Goal: Transaction & Acquisition: Purchase product/service

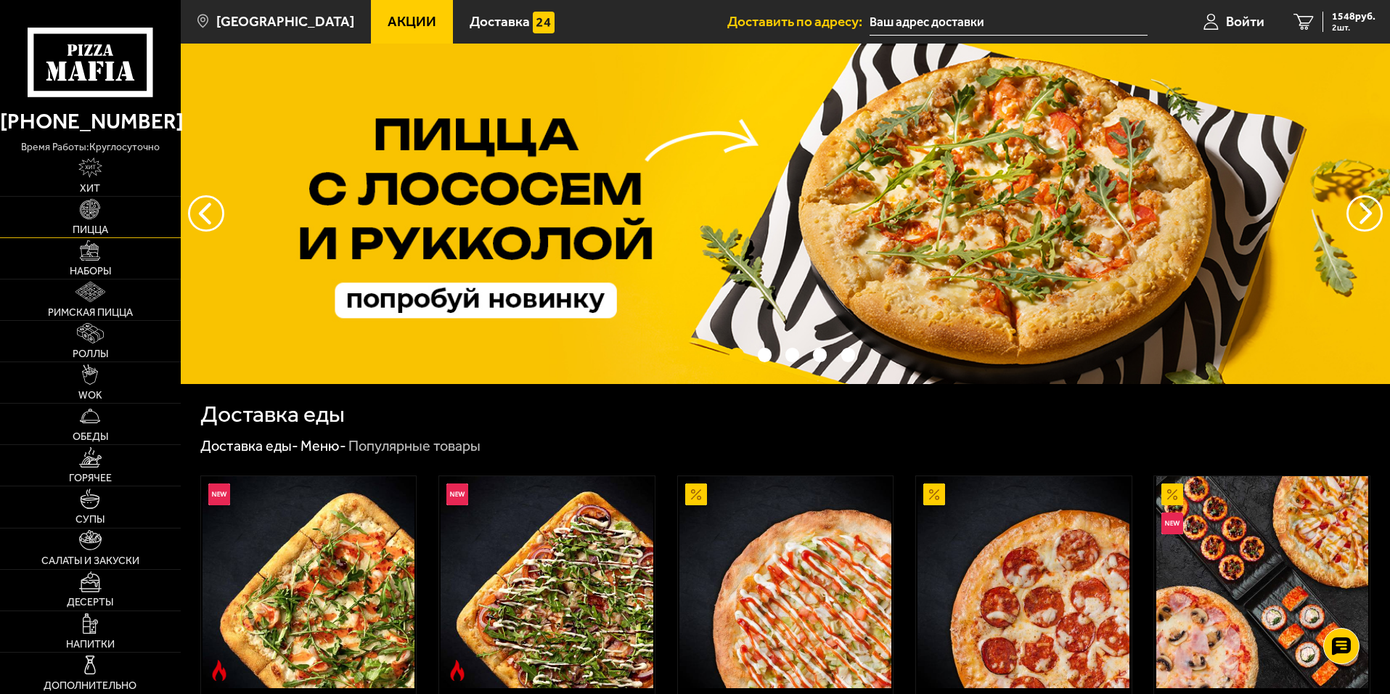
click at [89, 228] on span "Пицца" at bounding box center [91, 230] width 36 height 10
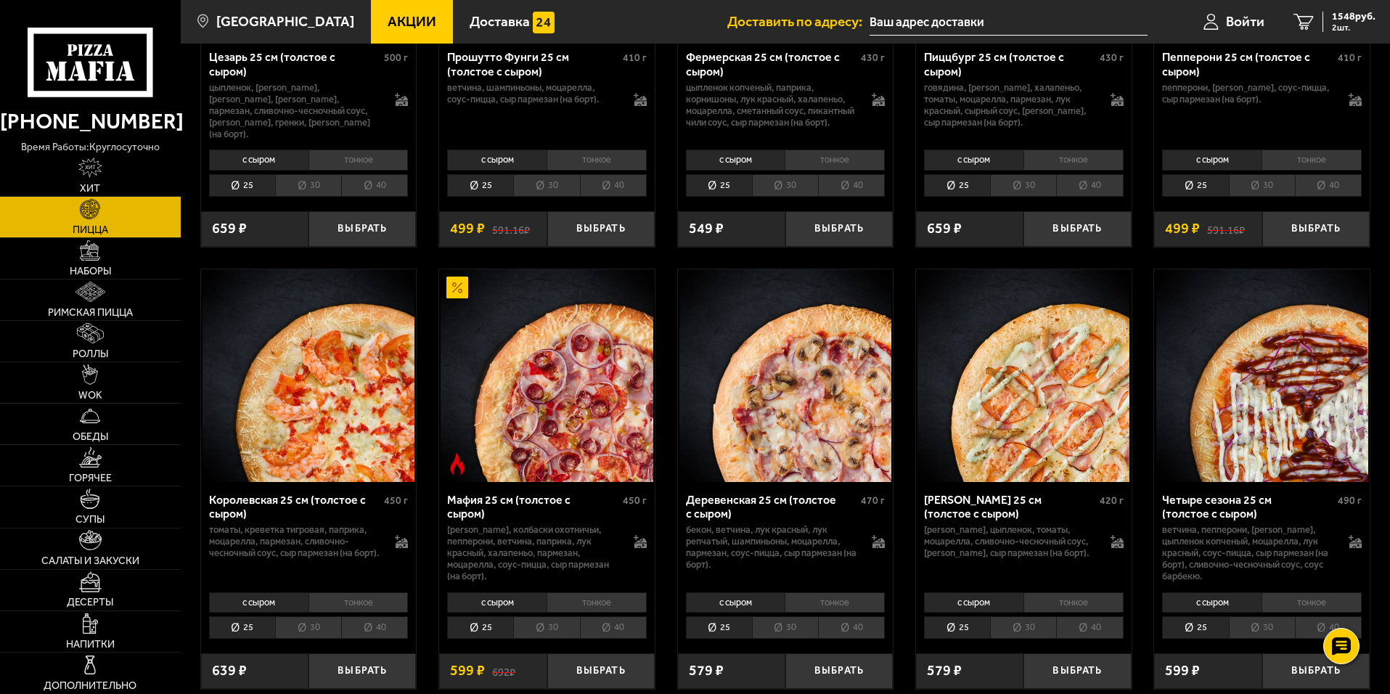
scroll to position [1669, 0]
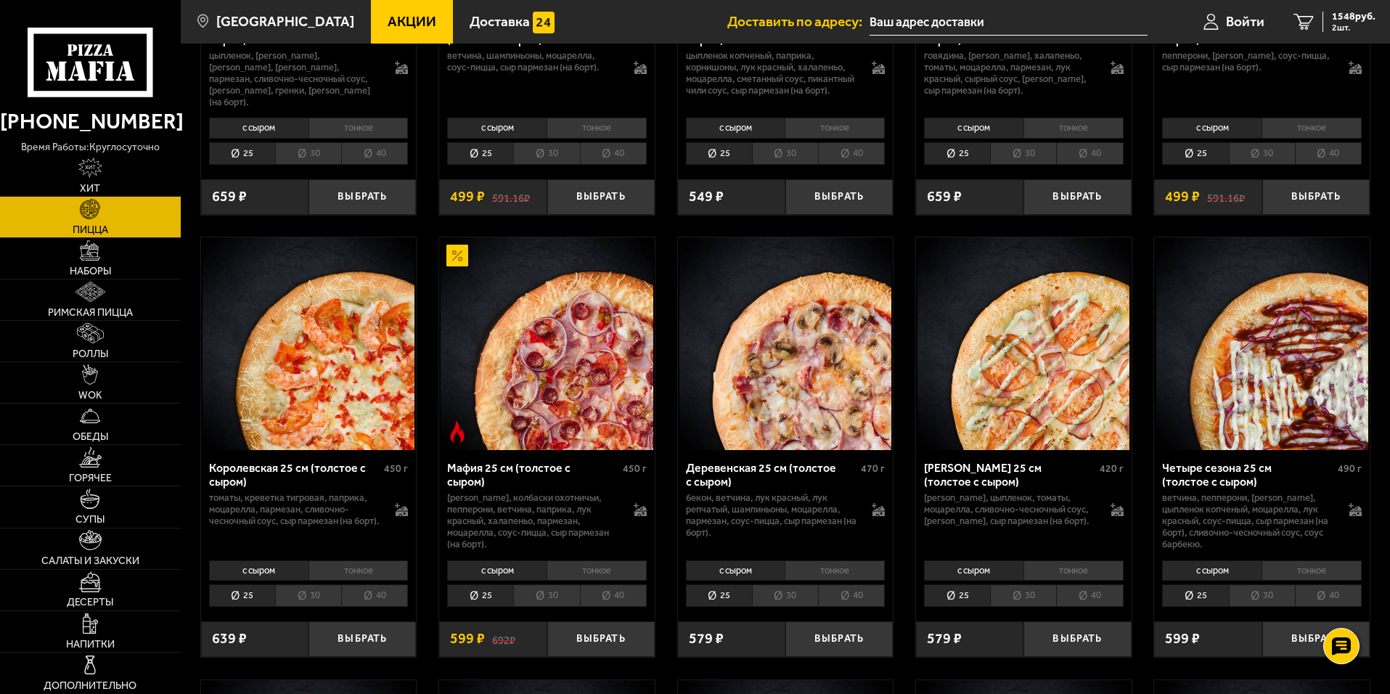
click at [388, 597] on li "40" at bounding box center [374, 595] width 67 height 22
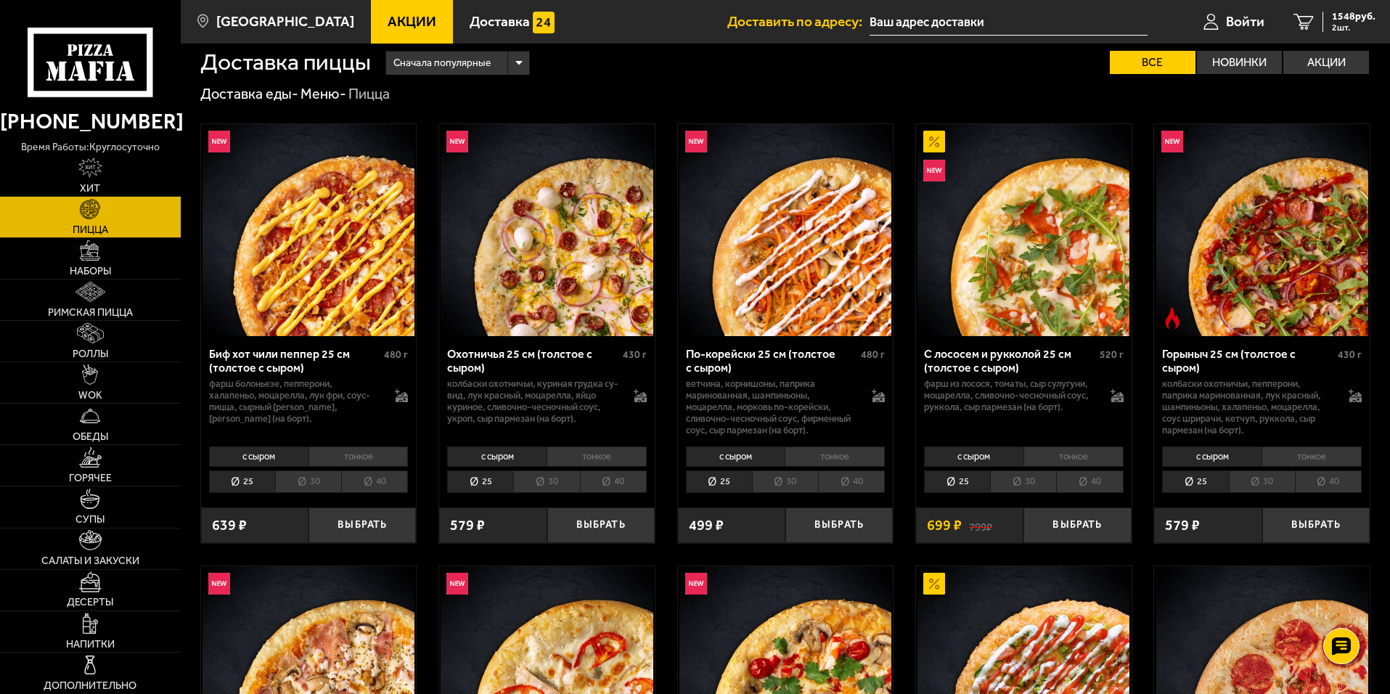
scroll to position [0, 0]
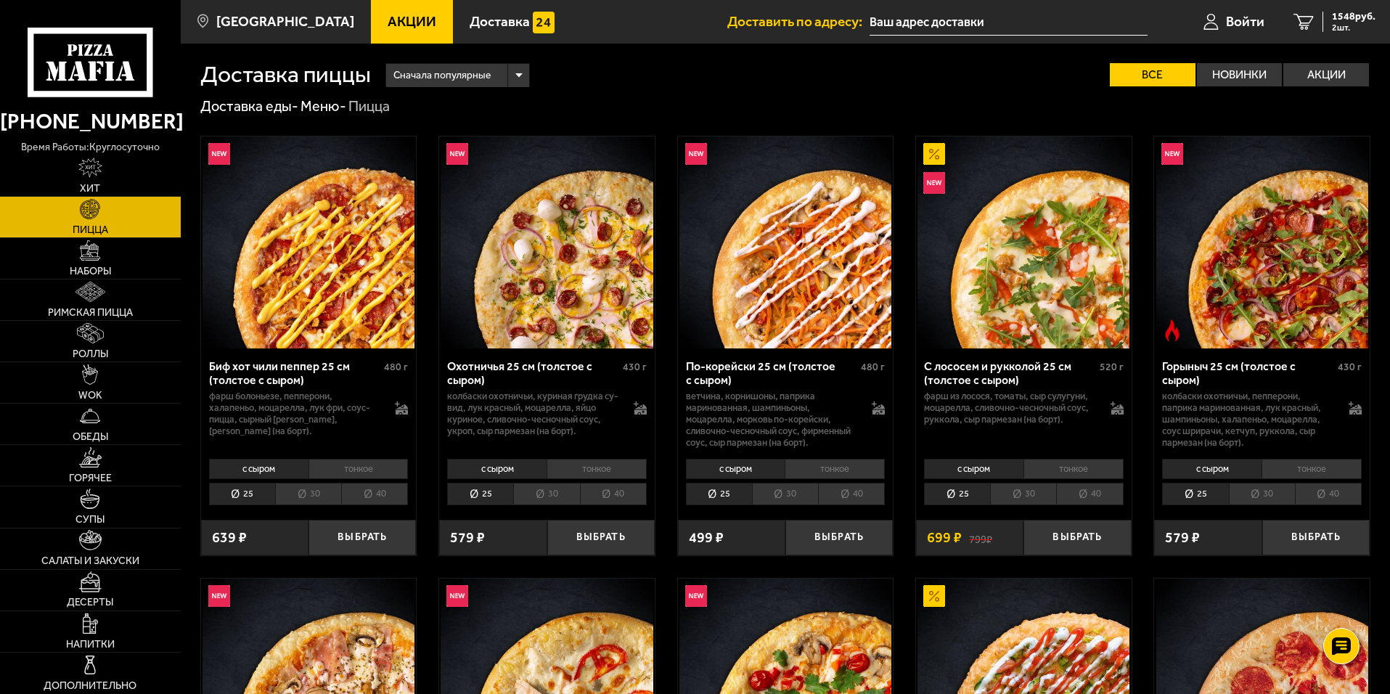
click at [631, 489] on li "40" at bounding box center [613, 494] width 67 height 22
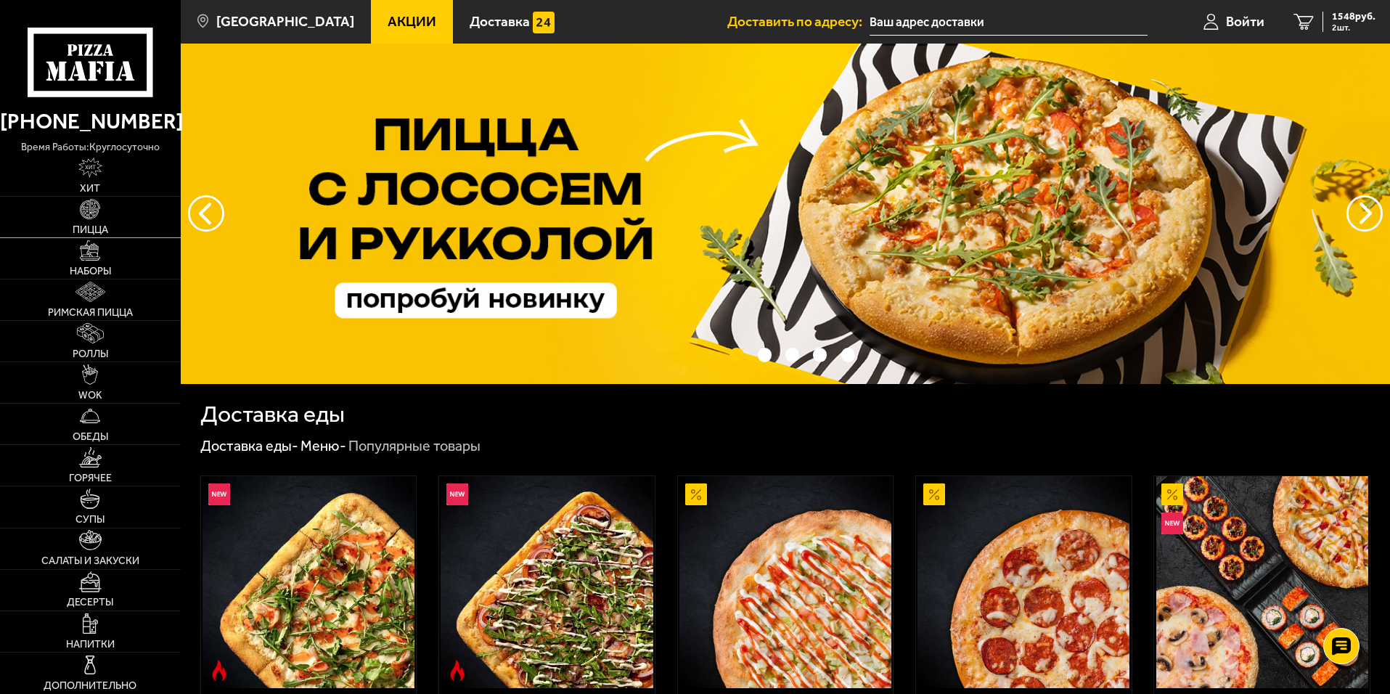
click at [91, 221] on link "Пицца" at bounding box center [90, 217] width 181 height 41
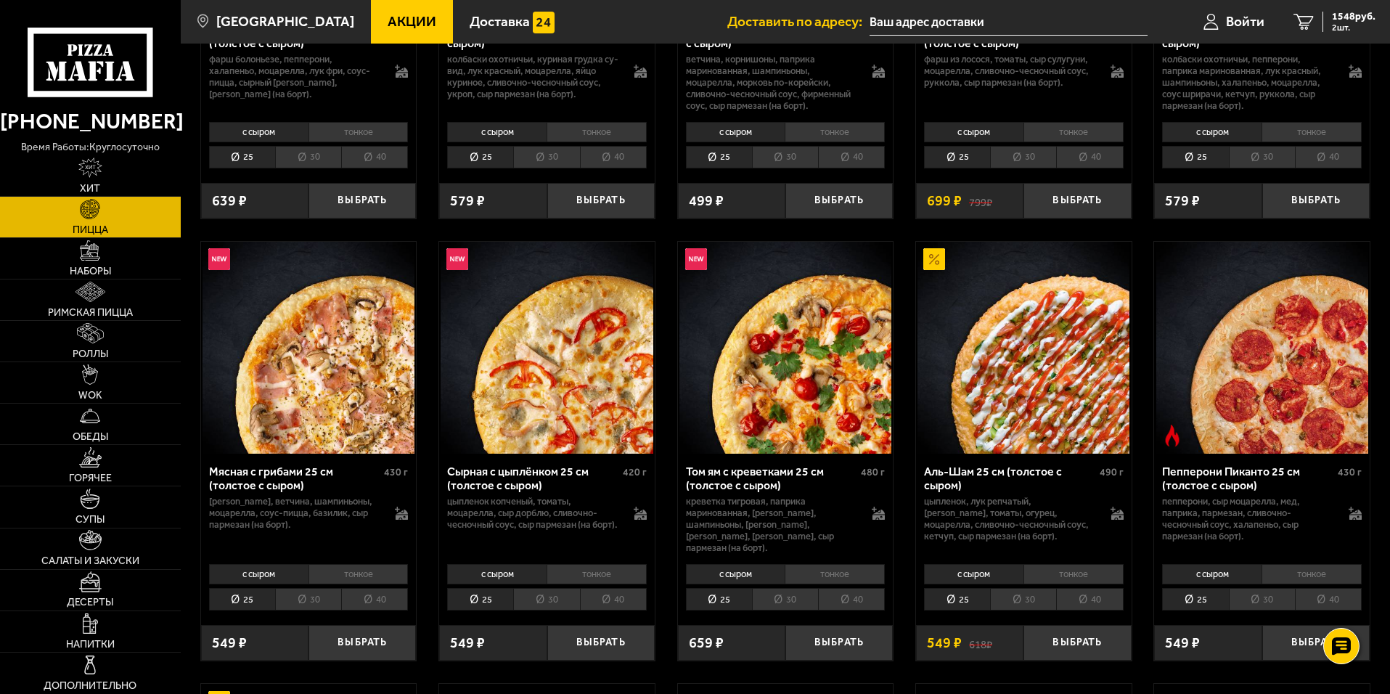
scroll to position [363, 0]
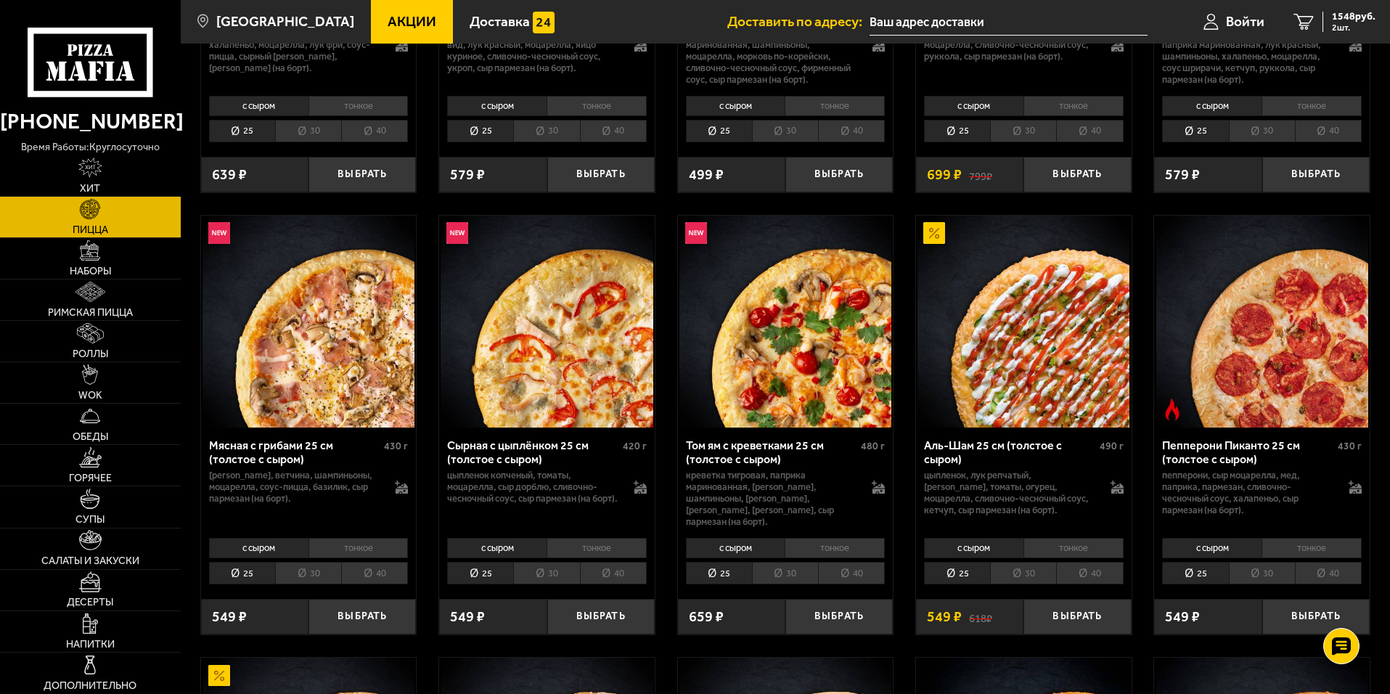
click at [612, 569] on li "40" at bounding box center [613, 573] width 67 height 22
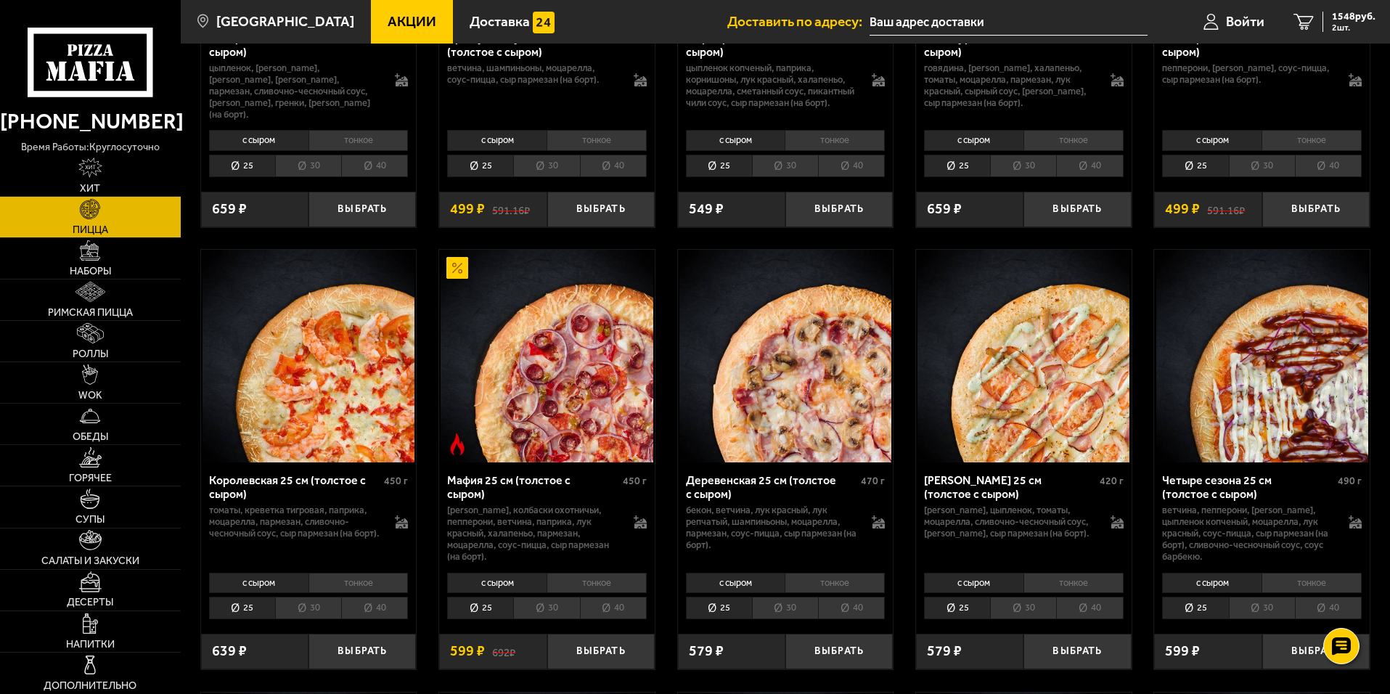
scroll to position [1669, 0]
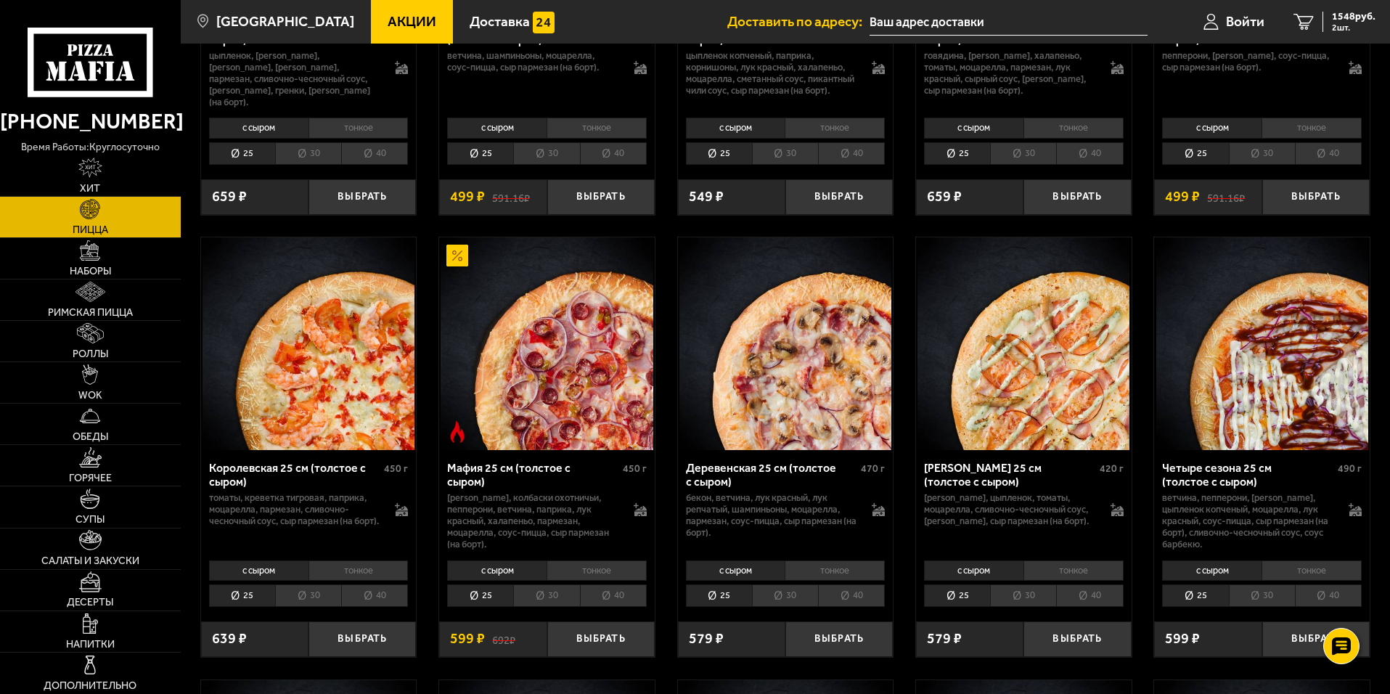
click at [384, 607] on li "40" at bounding box center [374, 595] width 67 height 22
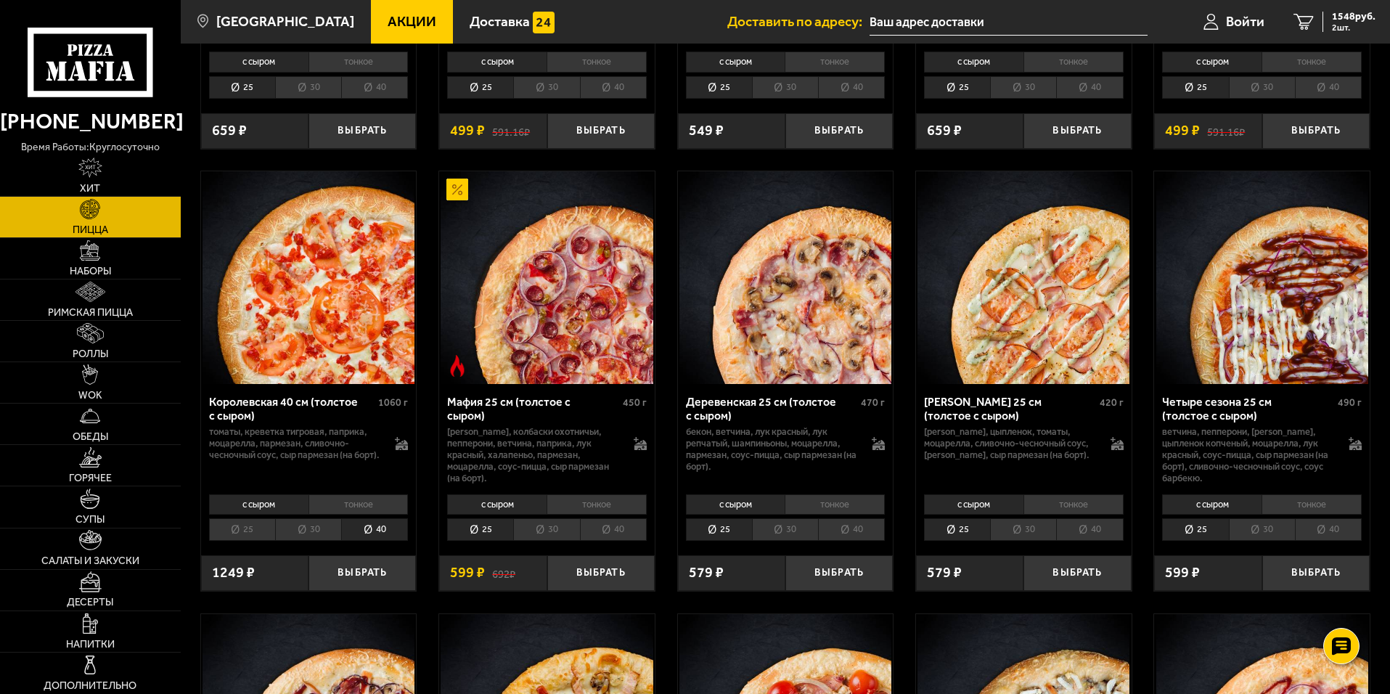
scroll to position [1742, 0]
